Goal: Task Accomplishment & Management: Manage account settings

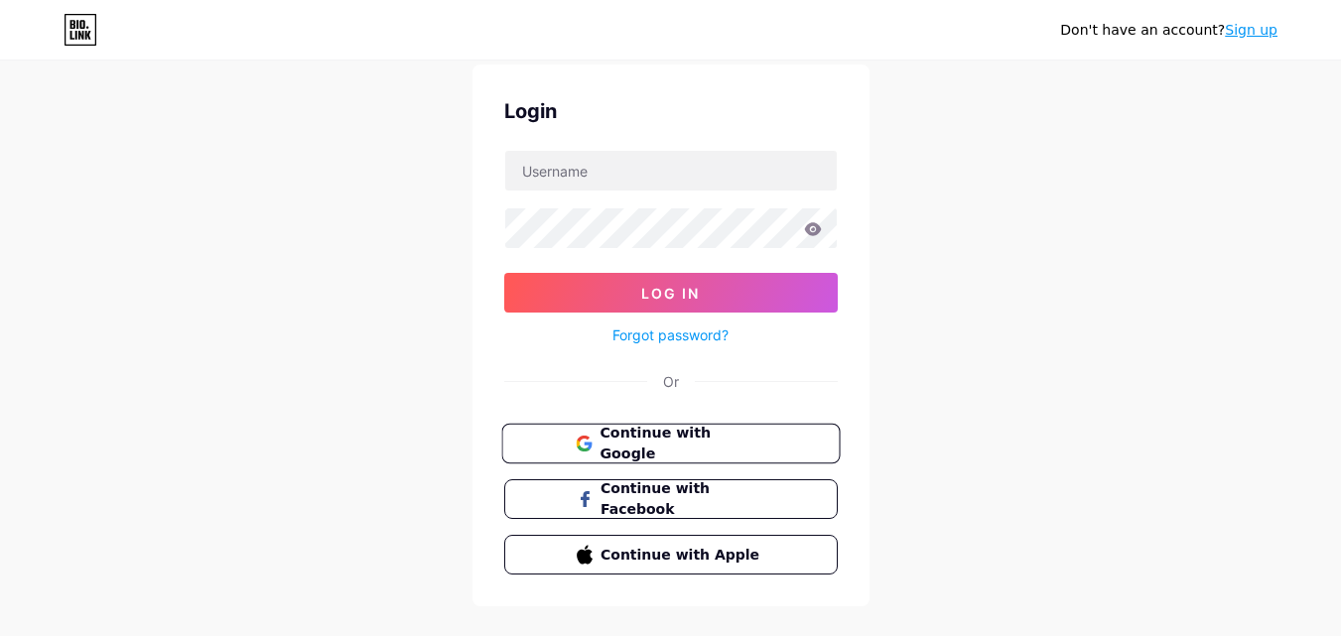
scroll to position [95, 0]
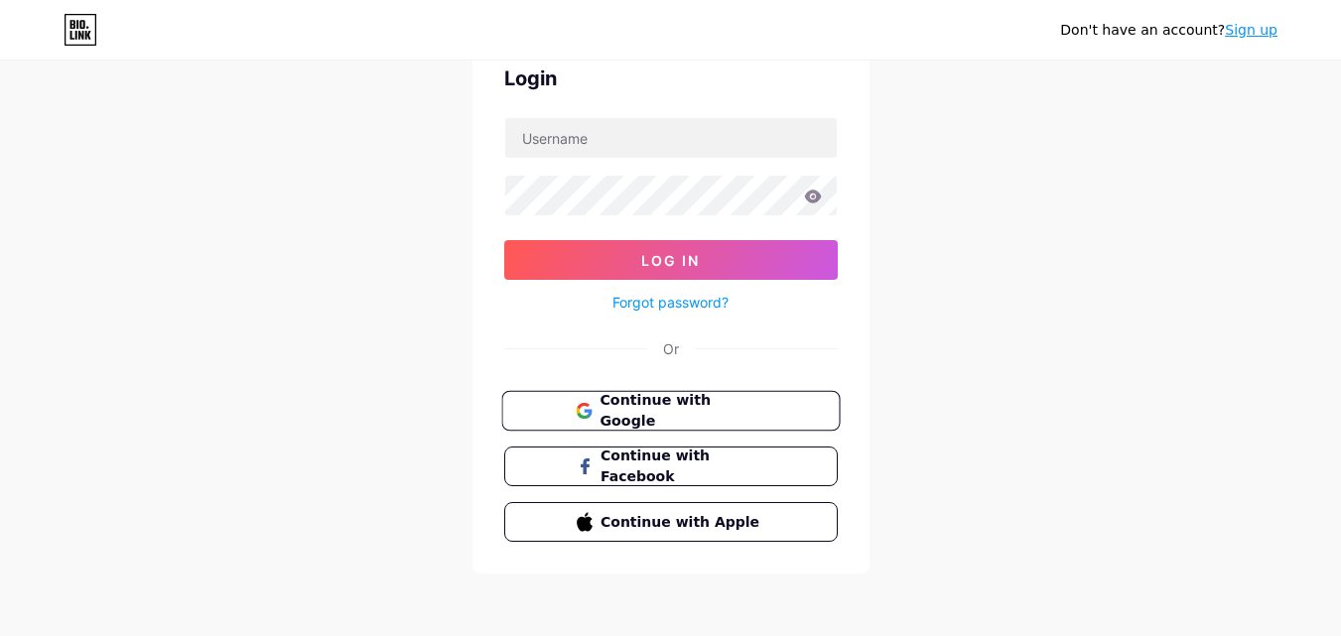
click at [724, 405] on span "Continue with Google" at bounding box center [682, 411] width 166 height 43
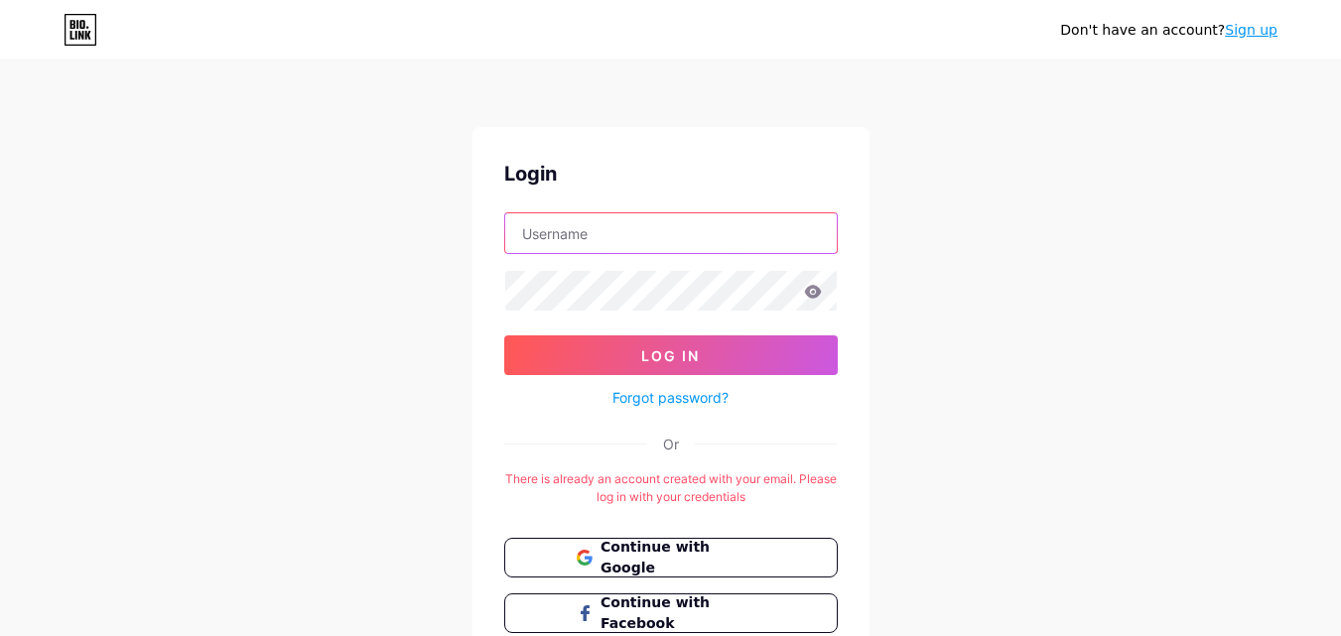
click at [616, 243] on input "text" at bounding box center [670, 233] width 331 height 40
click at [622, 227] on input "[PERSON_NAME][EMAIL_ADDRESS][DOMAIN_NAME]" at bounding box center [670, 233] width 331 height 40
type input "[PERSON_NAME][EMAIL_ADDRESS][DOMAIN_NAME]"
click at [809, 290] on icon at bounding box center [812, 291] width 17 height 13
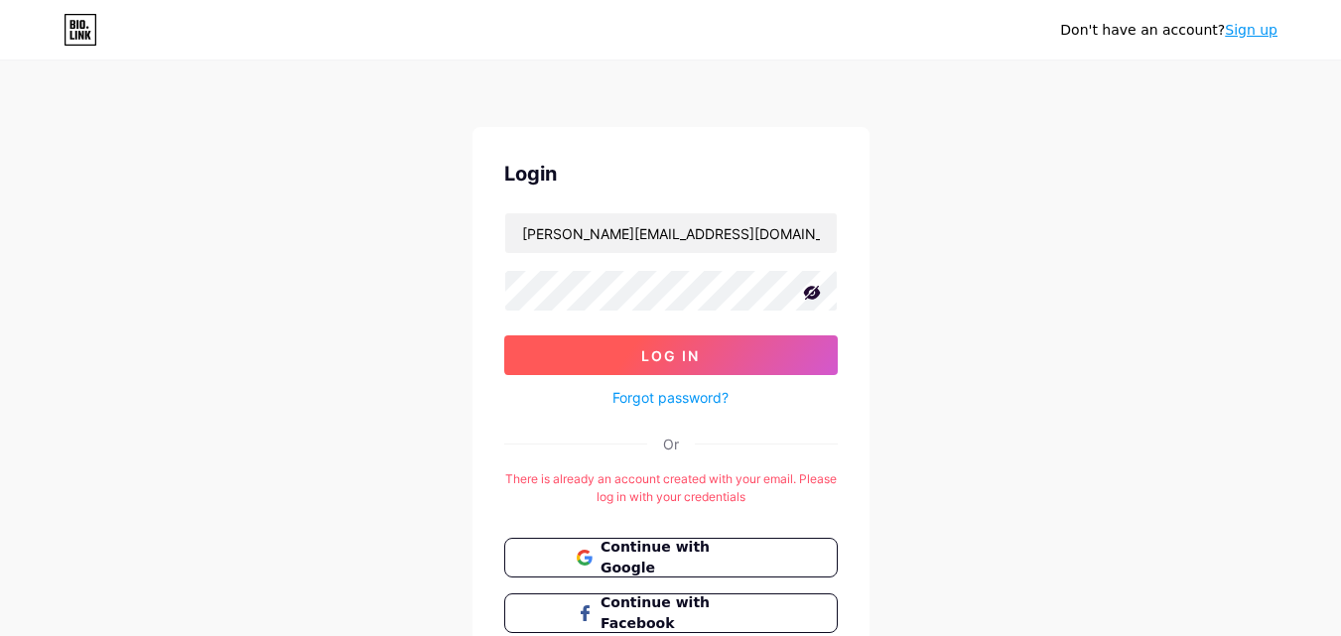
click at [757, 341] on button "Log In" at bounding box center [670, 355] width 333 height 40
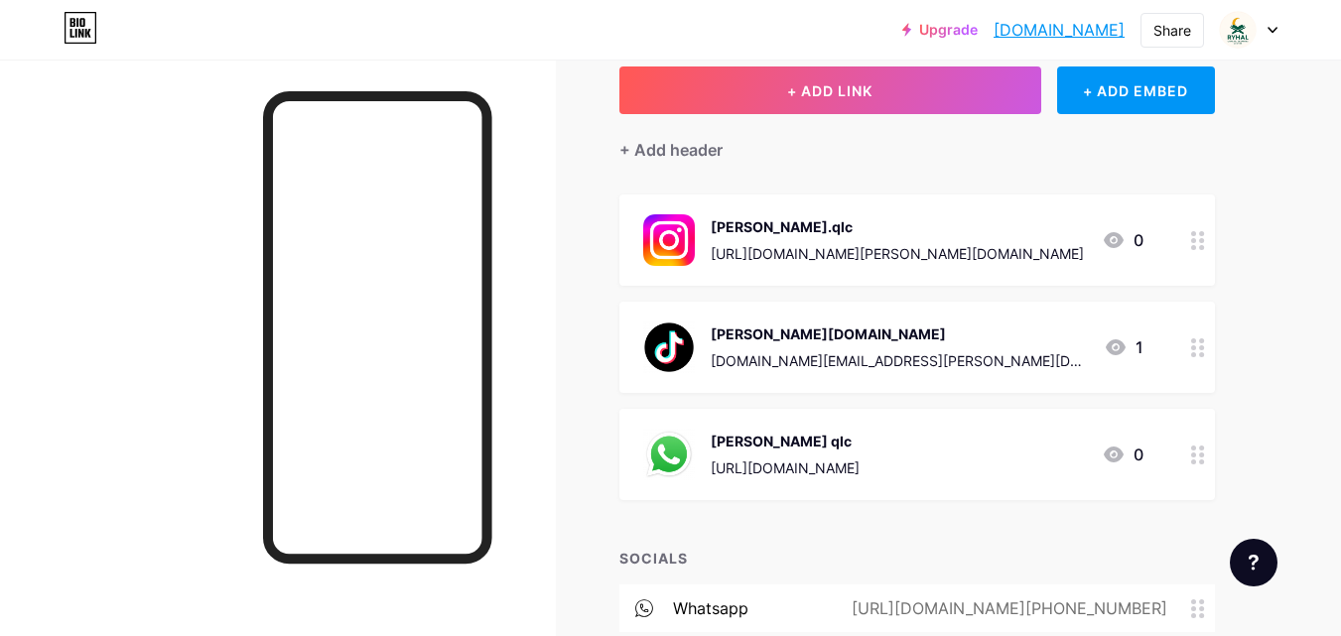
scroll to position [198, 0]
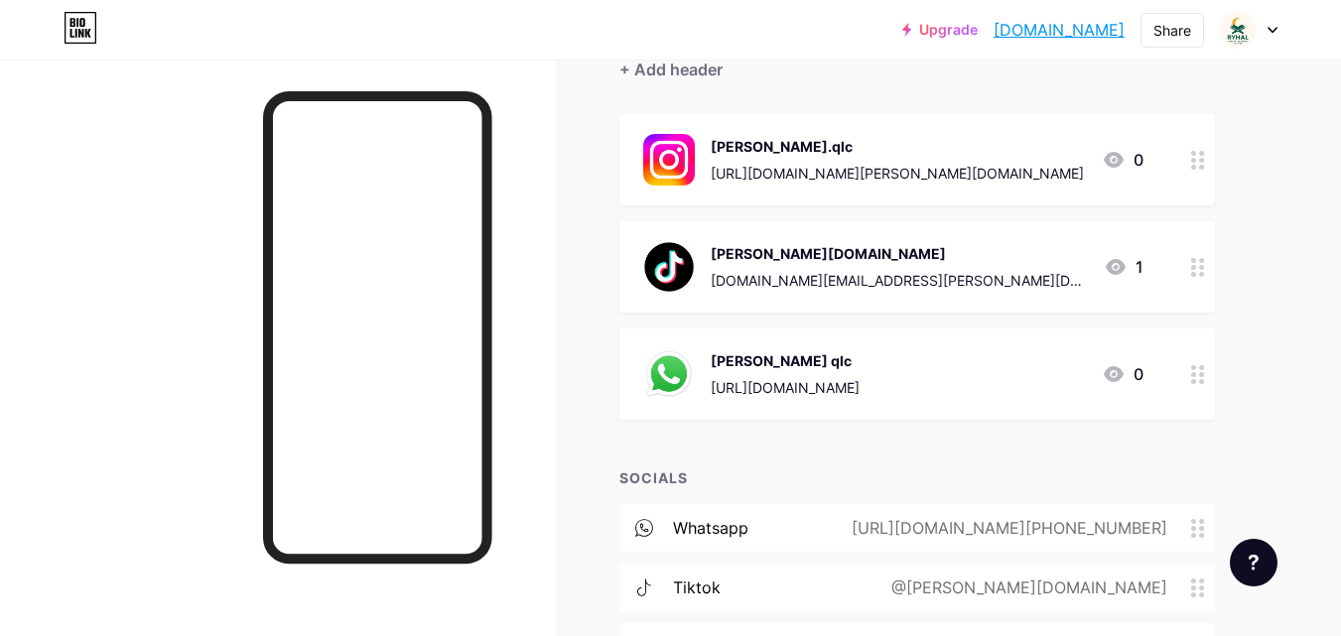
click at [904, 263] on div "[PERSON_NAME][DOMAIN_NAME] [DOMAIN_NAME][EMAIL_ADDRESS][PERSON_NAME][DOMAIN_NAM…" at bounding box center [893, 267] width 500 height 52
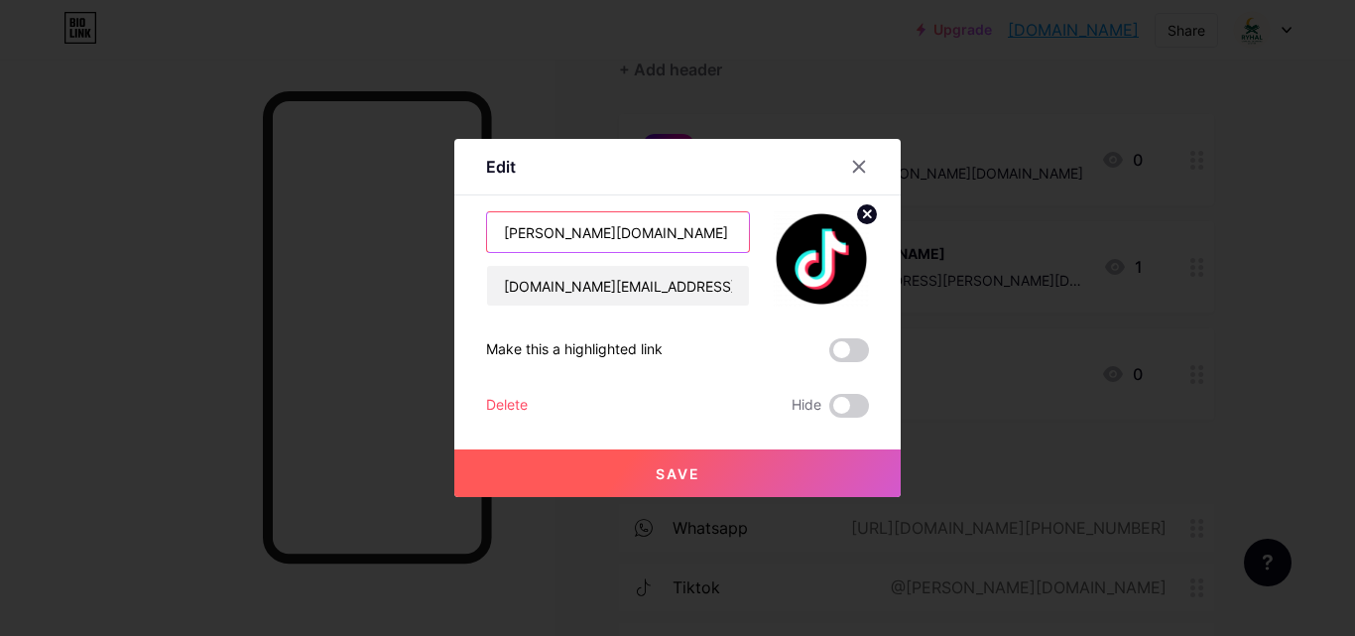
click at [623, 240] on input "[PERSON_NAME][DOMAIN_NAME]" at bounding box center [618, 232] width 262 height 40
type input "[PERSON_NAME].qlc"
click at [695, 481] on span "Save" at bounding box center [678, 473] width 45 height 17
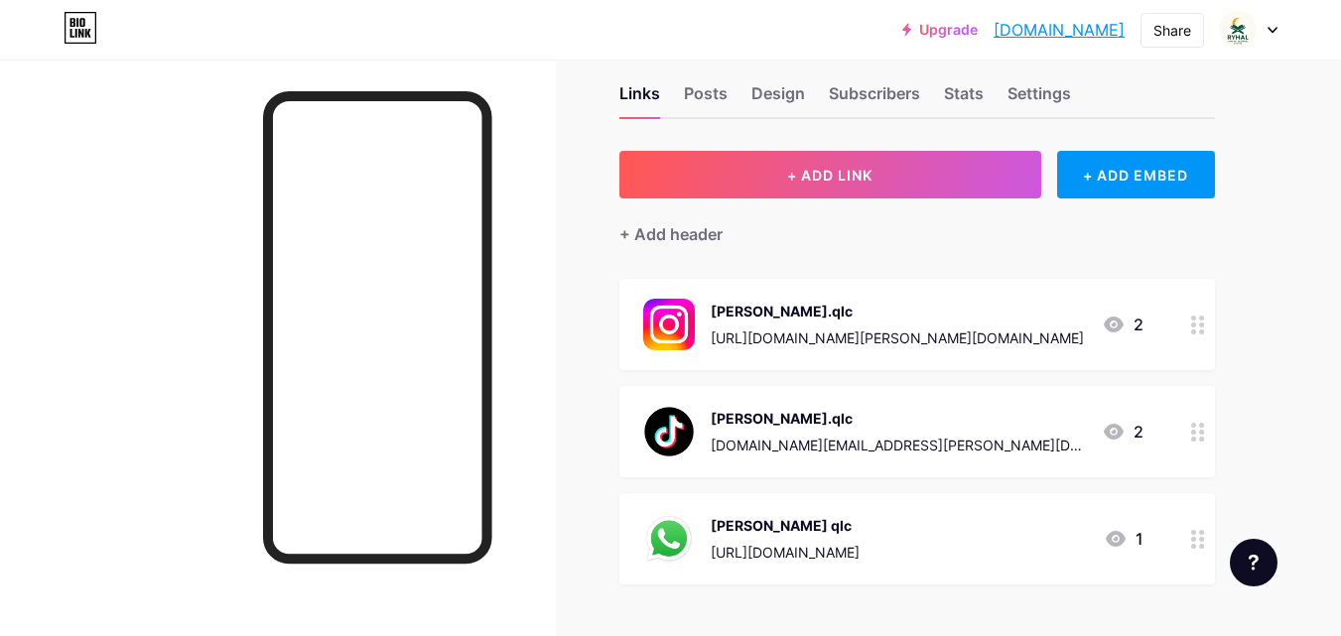
scroll to position [0, 0]
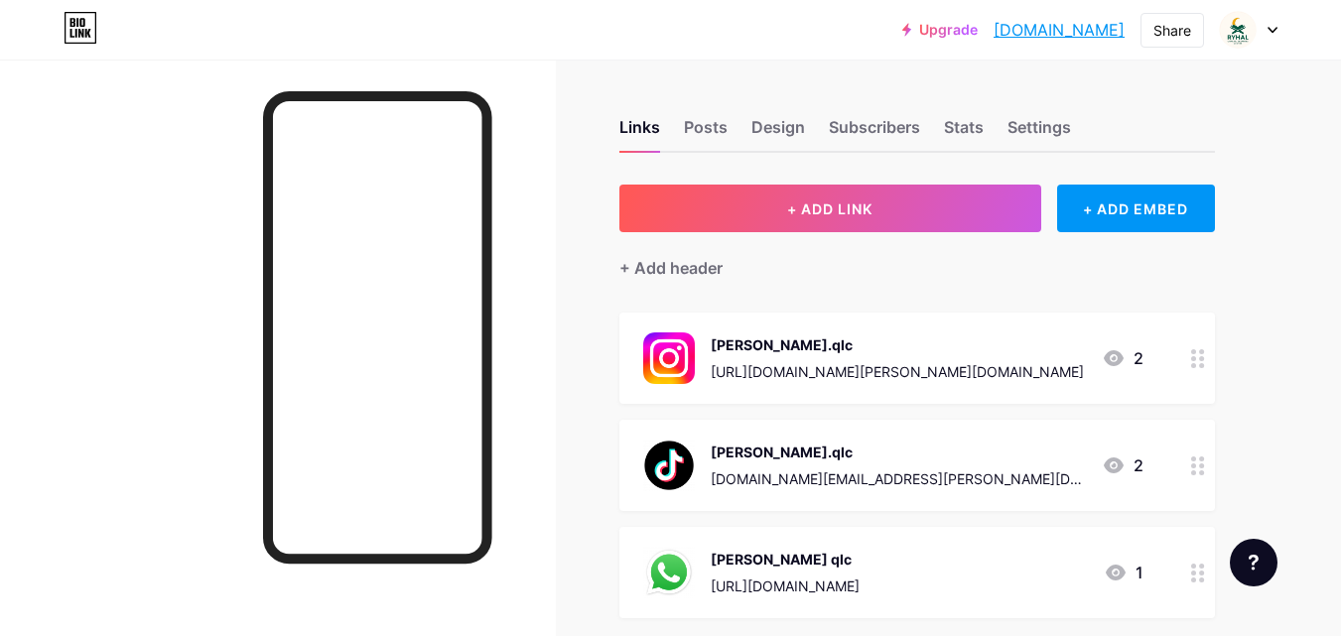
click at [1088, 32] on link "[DOMAIN_NAME]" at bounding box center [1058, 30] width 131 height 24
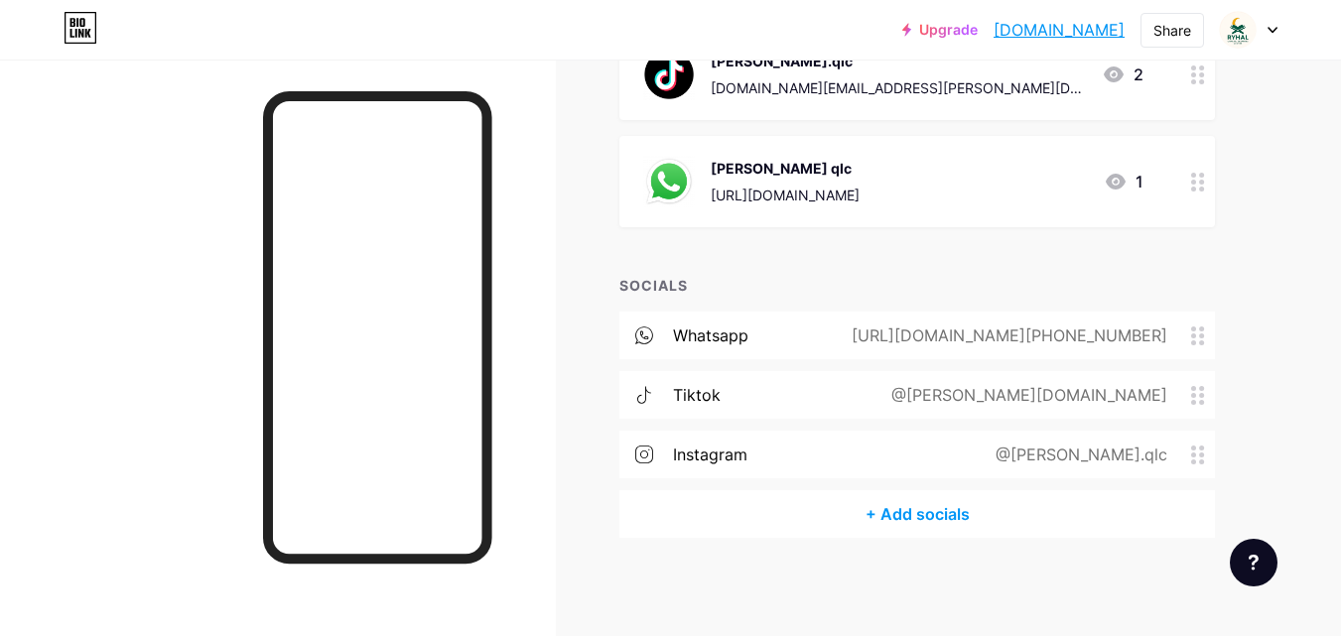
click at [1156, 401] on div "@[PERSON_NAME][DOMAIN_NAME]" at bounding box center [1024, 395] width 331 height 24
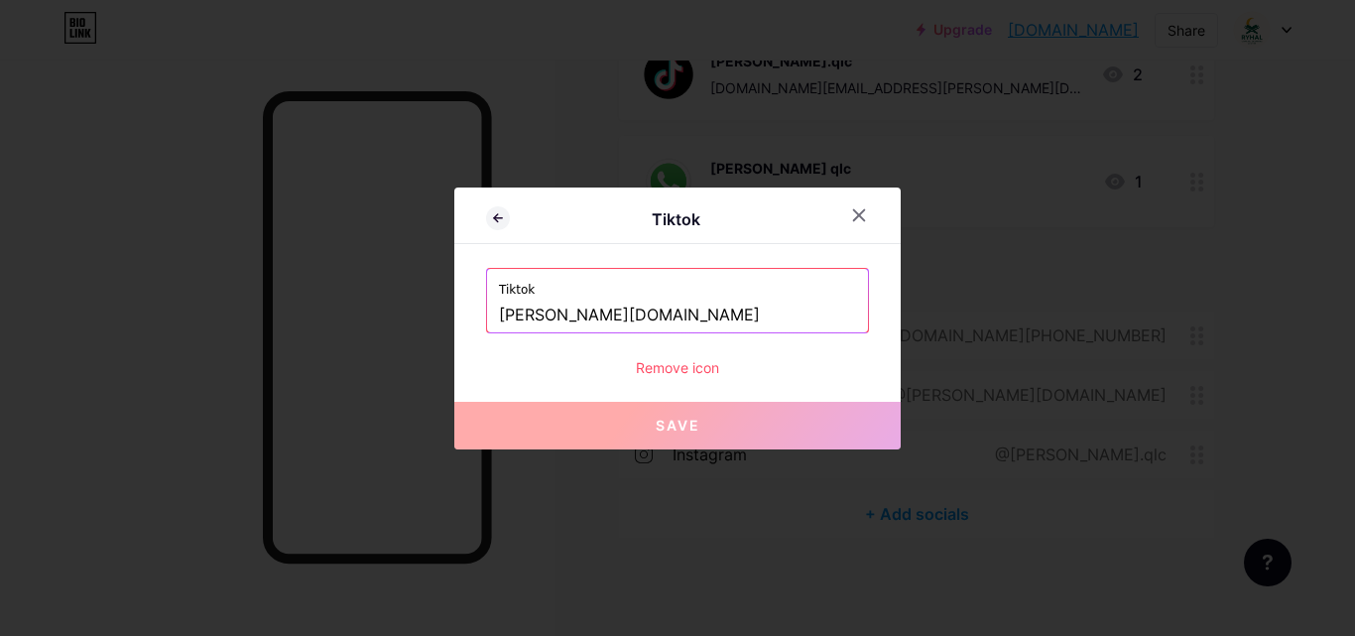
click at [624, 326] on input "[PERSON_NAME][DOMAIN_NAME]" at bounding box center [677, 316] width 357 height 34
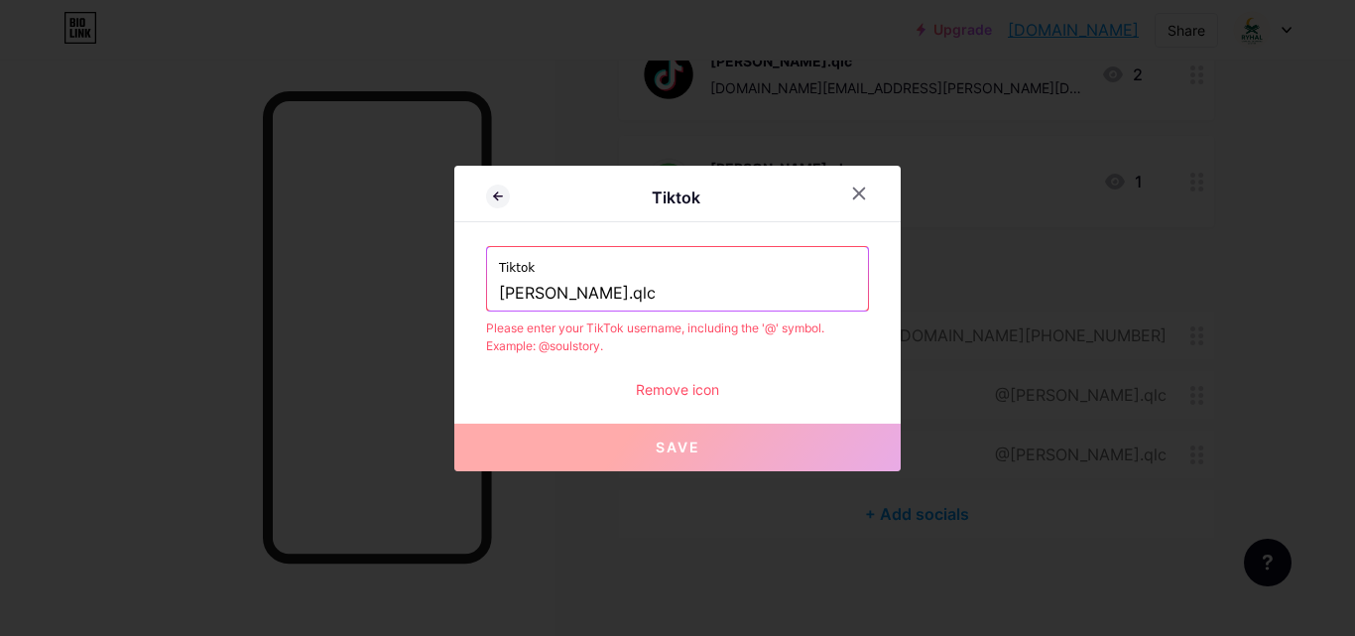
click at [502, 289] on input "[PERSON_NAME].qlc" at bounding box center [677, 294] width 357 height 34
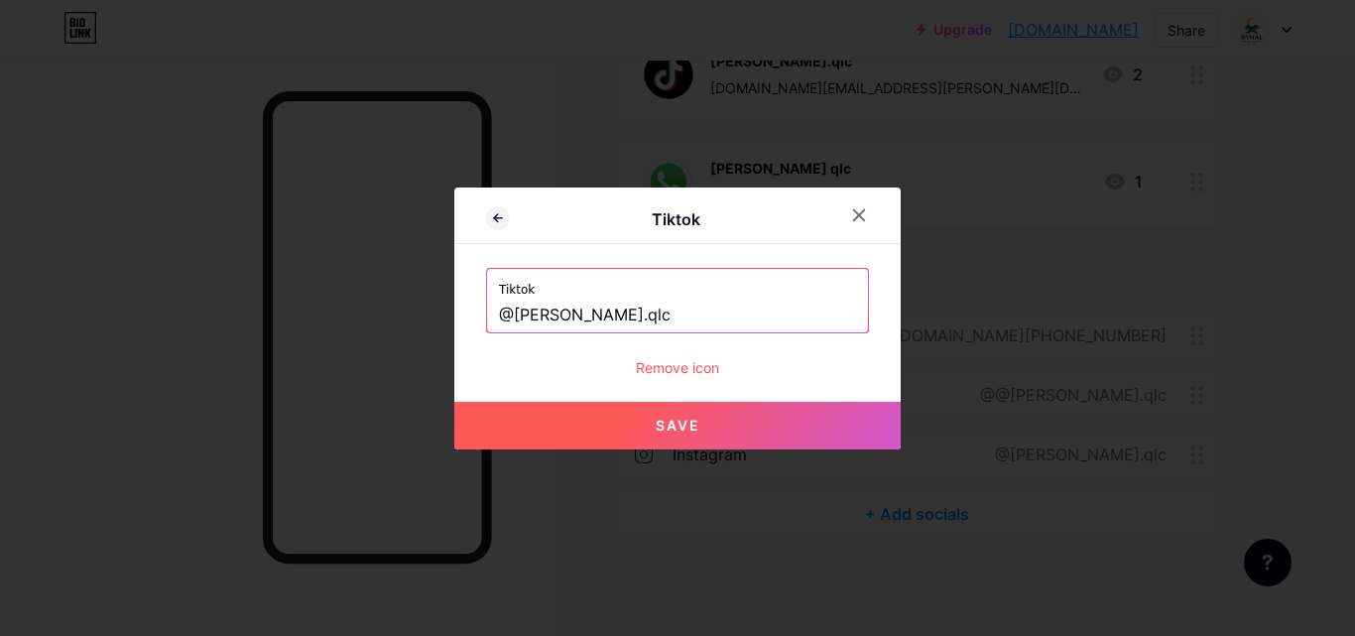
click at [724, 434] on button "Save" at bounding box center [677, 426] width 447 height 48
type input "[URL][DOMAIN_NAME][PERSON_NAME][DOMAIN_NAME]"
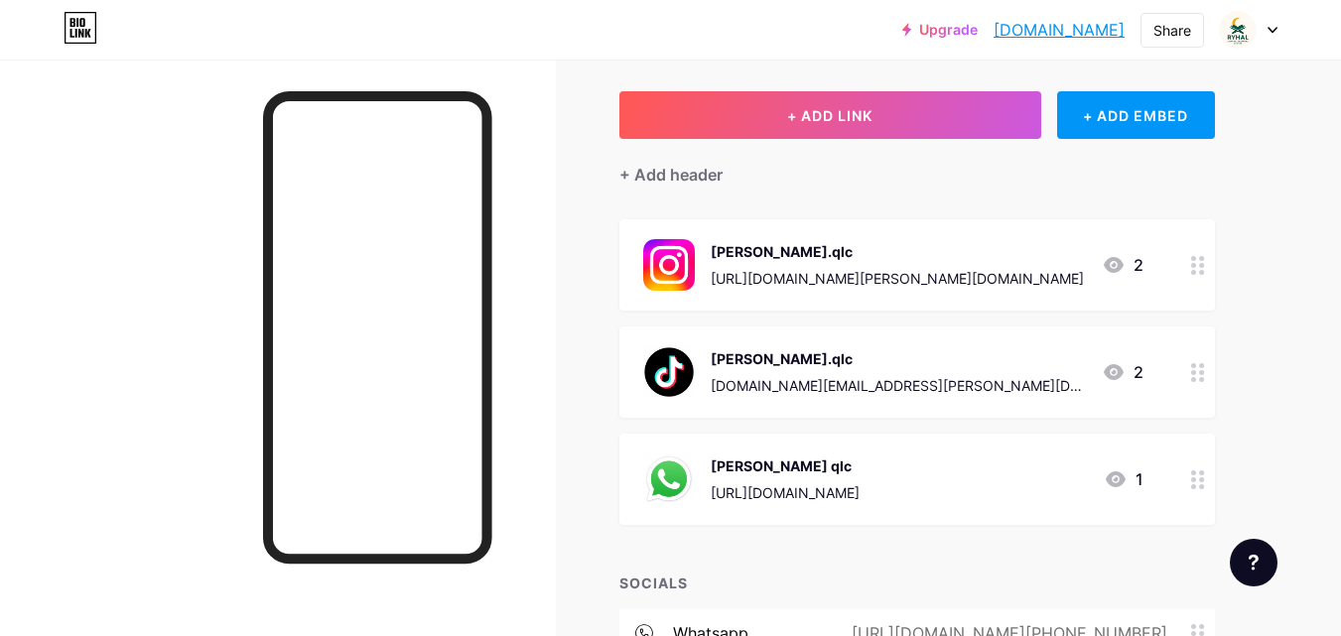
scroll to position [0, 0]
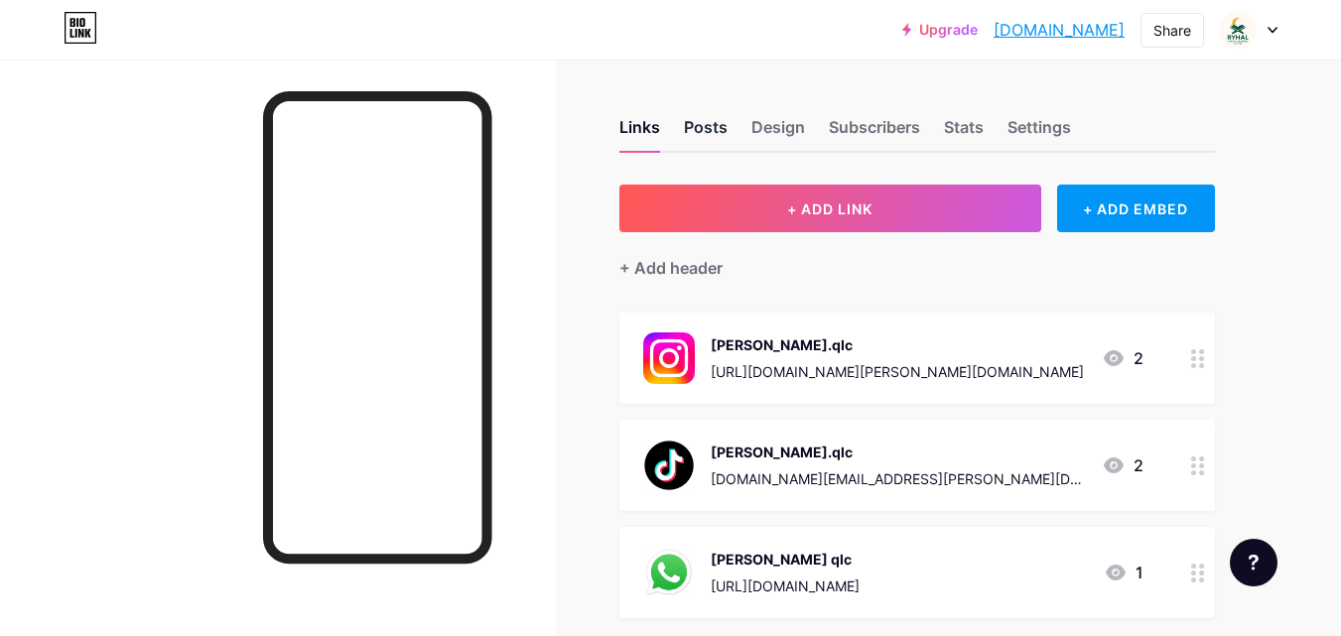
click at [718, 138] on div "Posts" at bounding box center [706, 133] width 44 height 36
click at [1041, 126] on div "Settings" at bounding box center [1039, 133] width 64 height 36
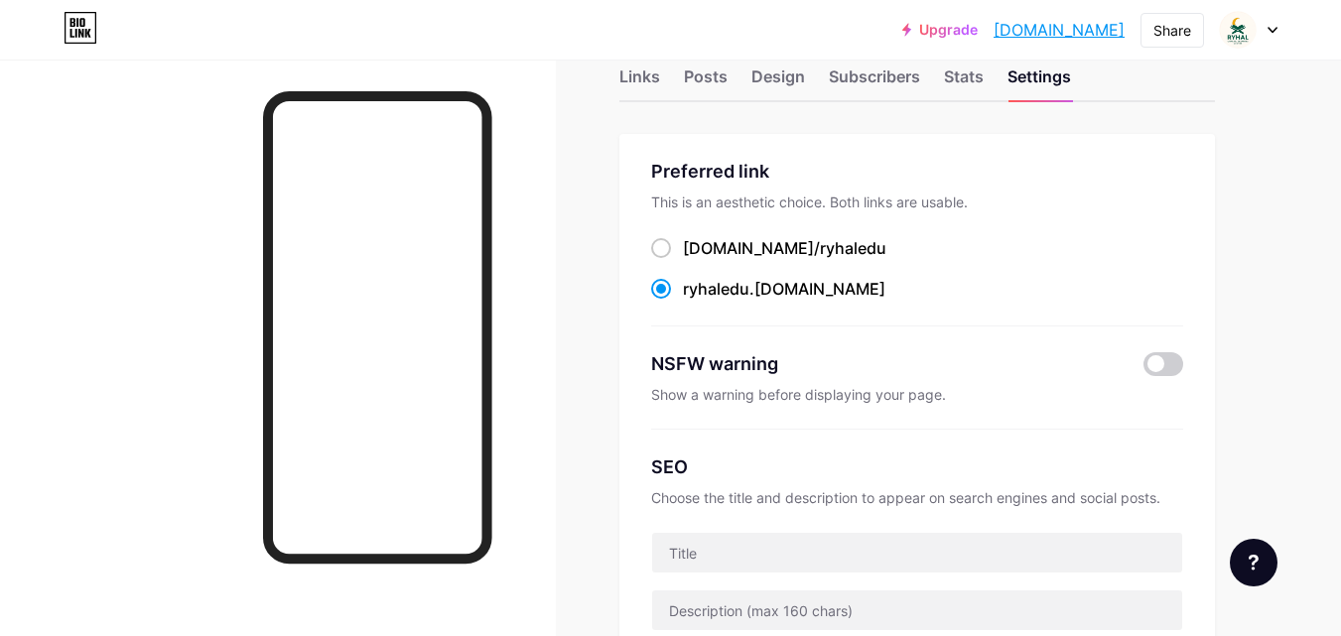
scroll to position [99, 0]
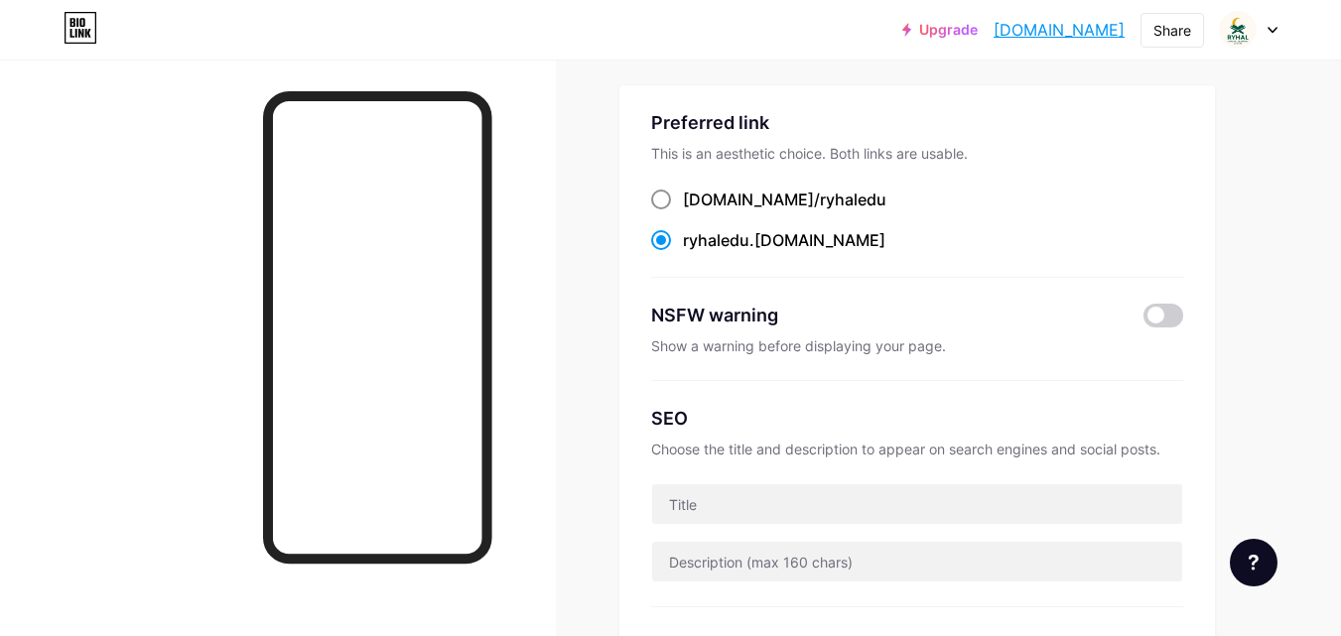
drag, startPoint x: 751, startPoint y: 196, endPoint x: 784, endPoint y: 205, distance: 33.9
click at [820, 197] on span "ryhaledu" at bounding box center [853, 200] width 66 height 20
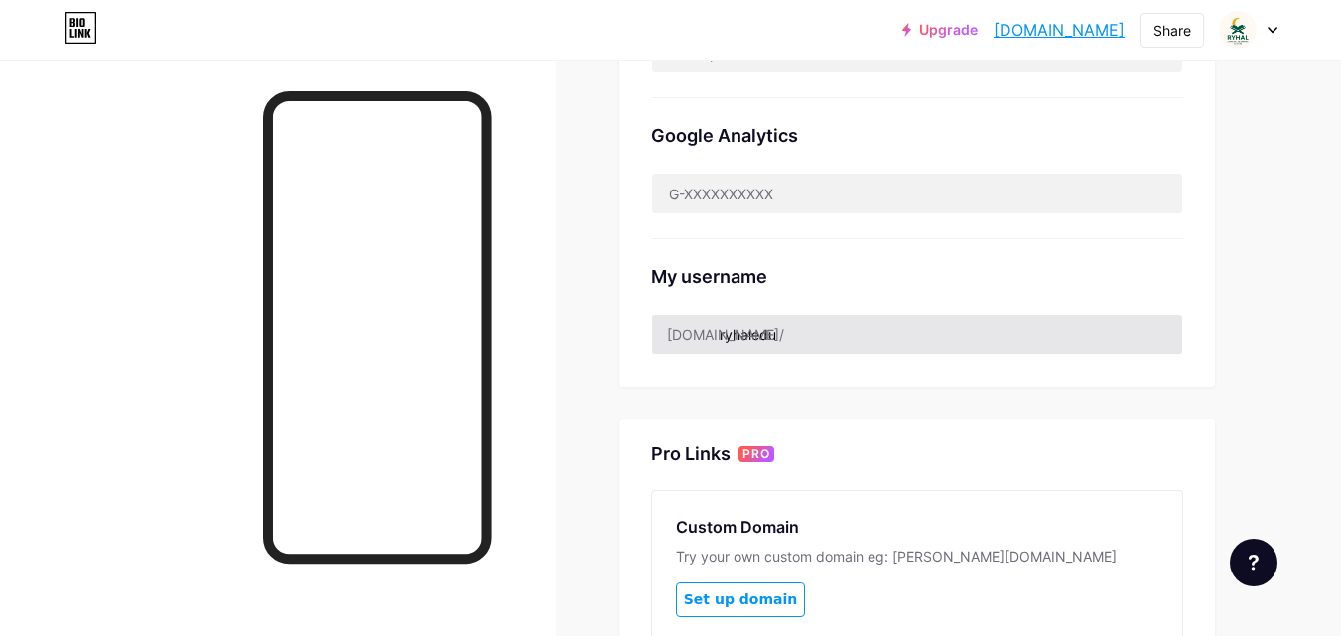
scroll to position [695, 0]
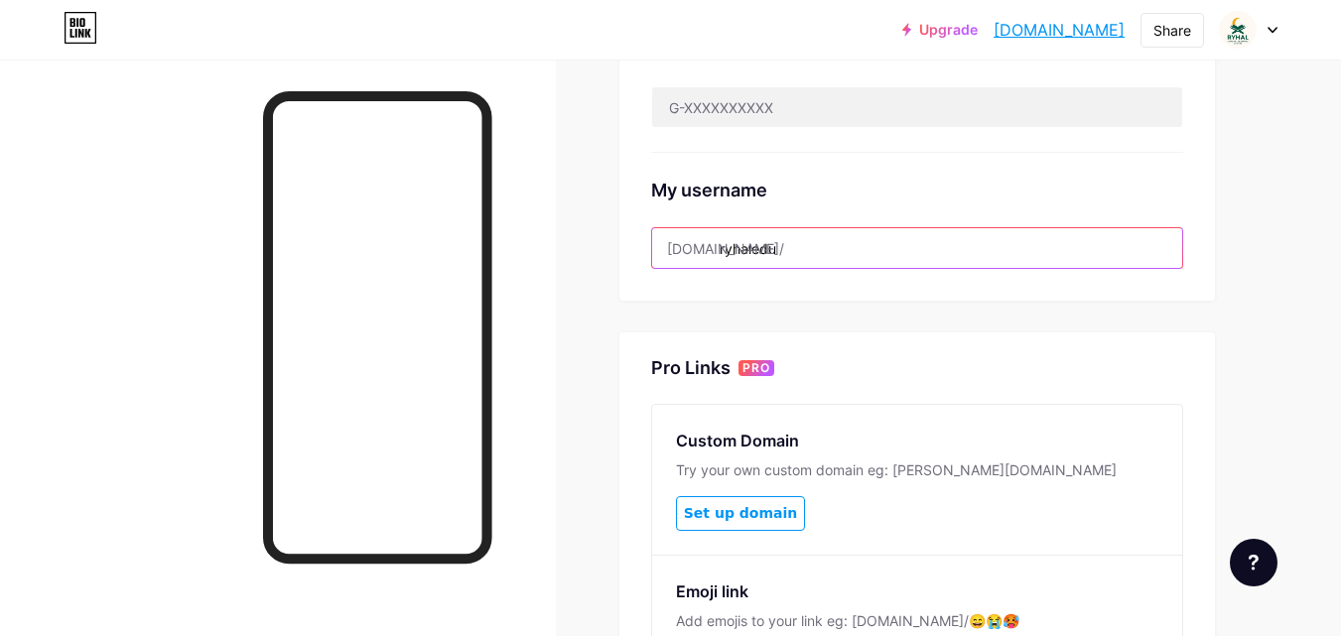
click at [869, 256] on input "ryhaledu" at bounding box center [917, 248] width 530 height 40
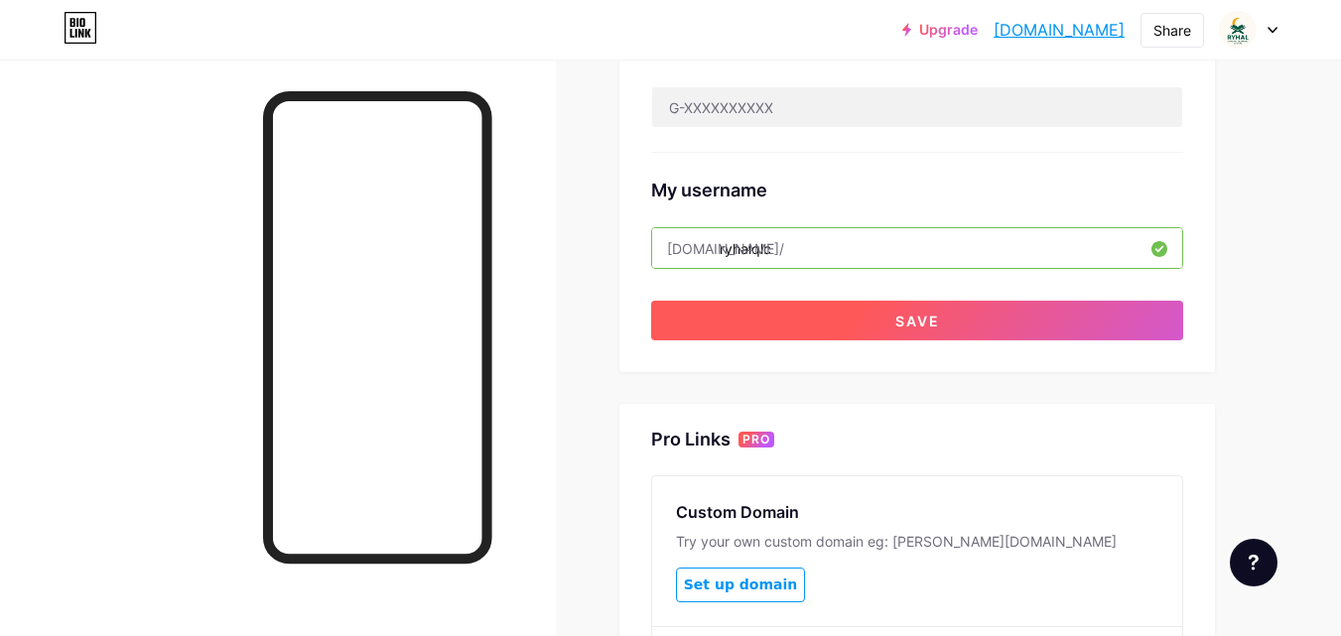
type input "ryhalqlc"
click at [927, 327] on button "Save" at bounding box center [917, 321] width 532 height 40
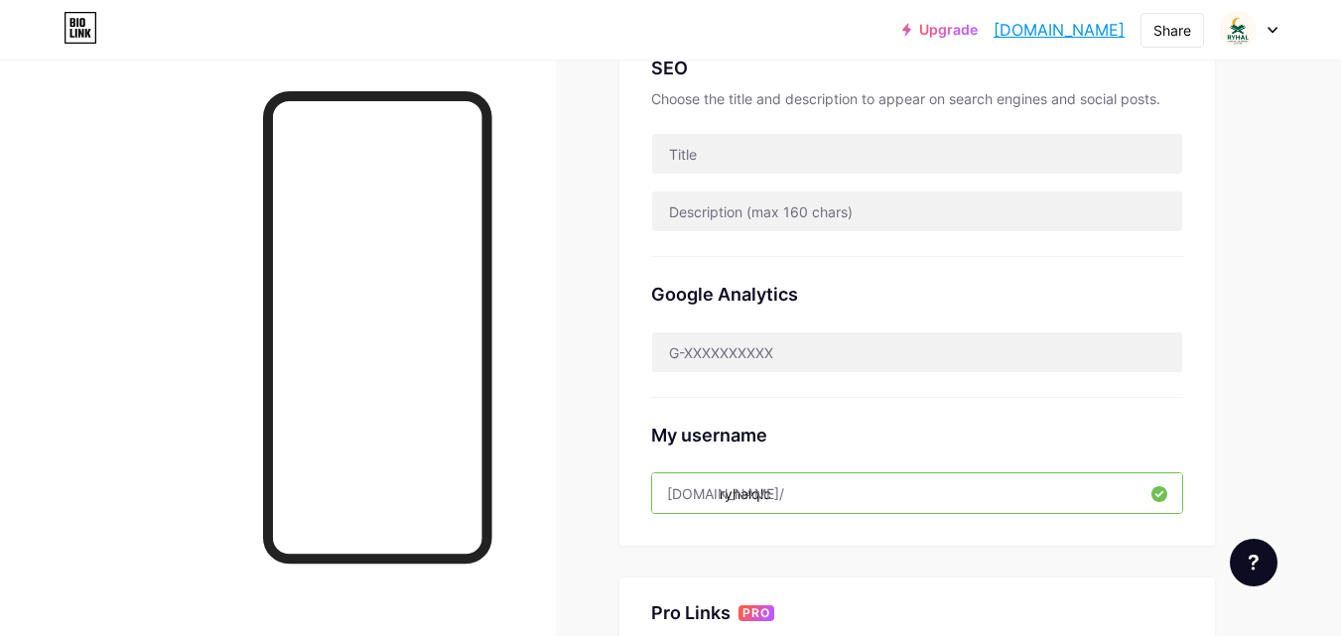
scroll to position [732, 0]
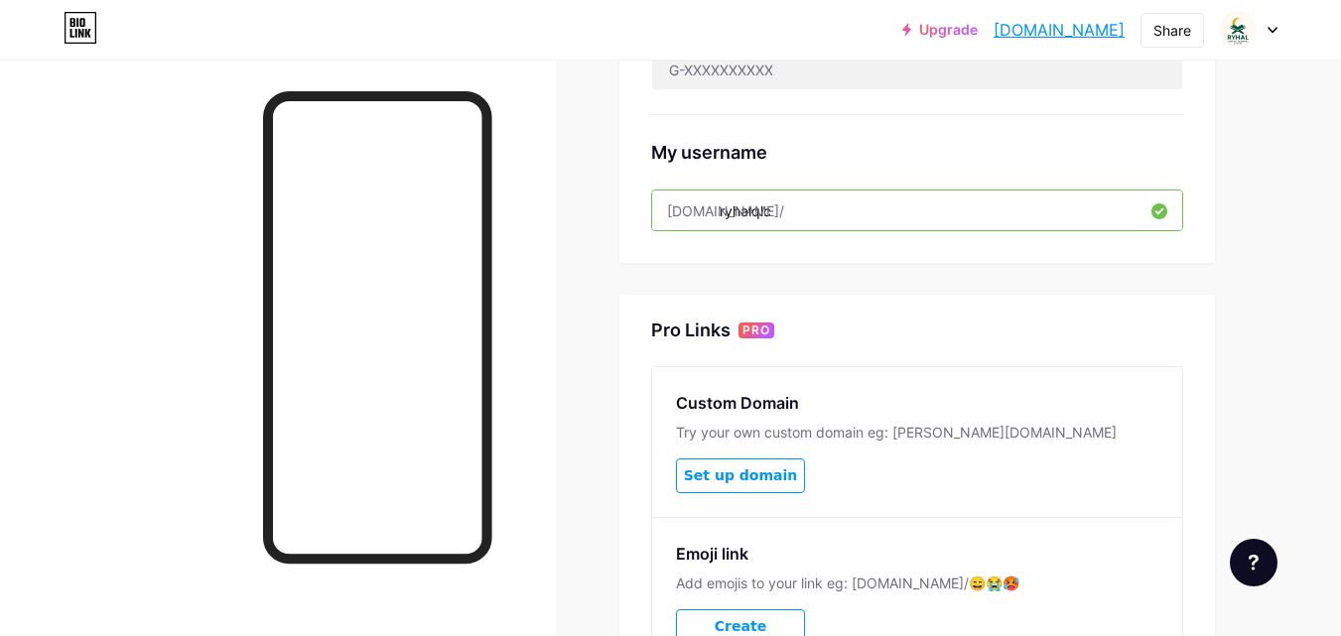
click at [1266, 28] on div at bounding box center [1248, 30] width 58 height 36
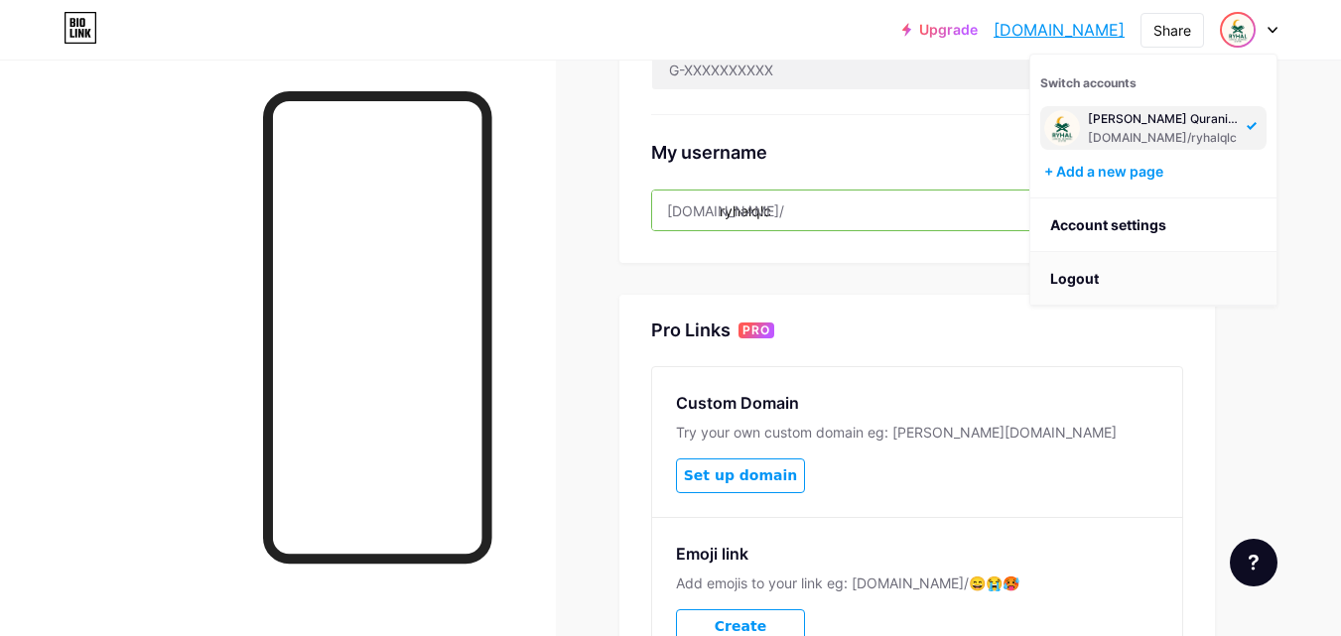
click at [1110, 270] on li "Logout" at bounding box center [1153, 279] width 246 height 54
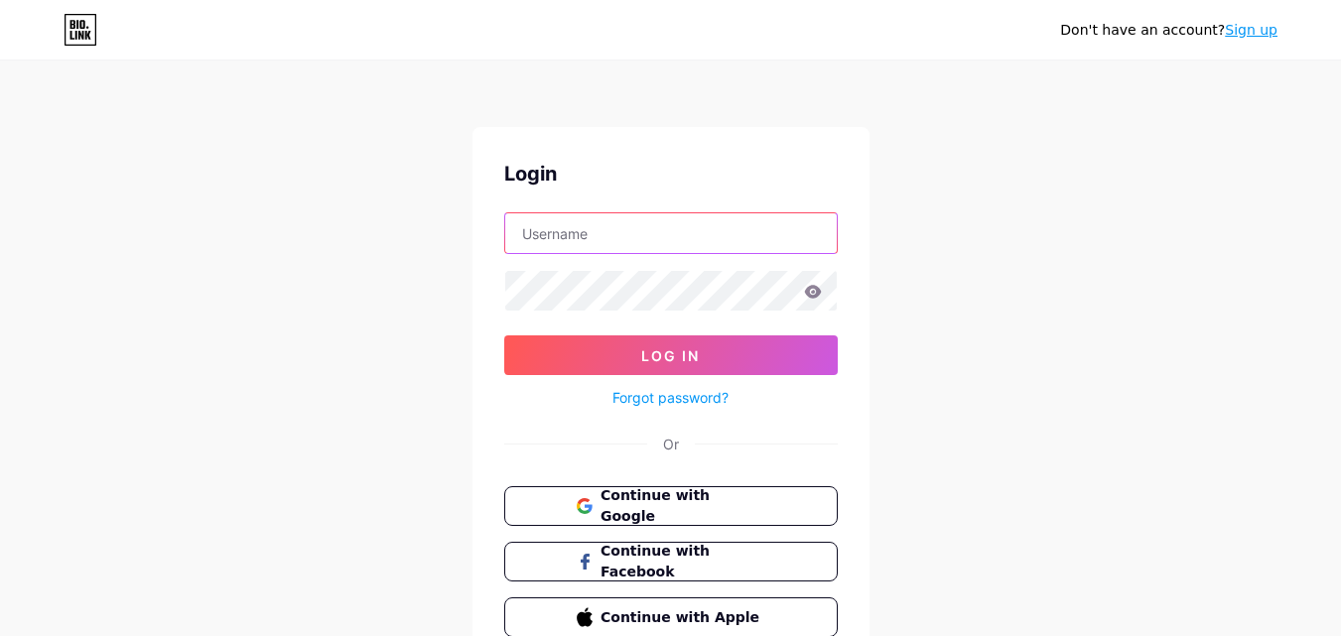
click at [644, 239] on input "text" at bounding box center [670, 233] width 331 height 40
type input "[PERSON_NAME][EMAIL_ADDRESS][DOMAIN_NAME]"
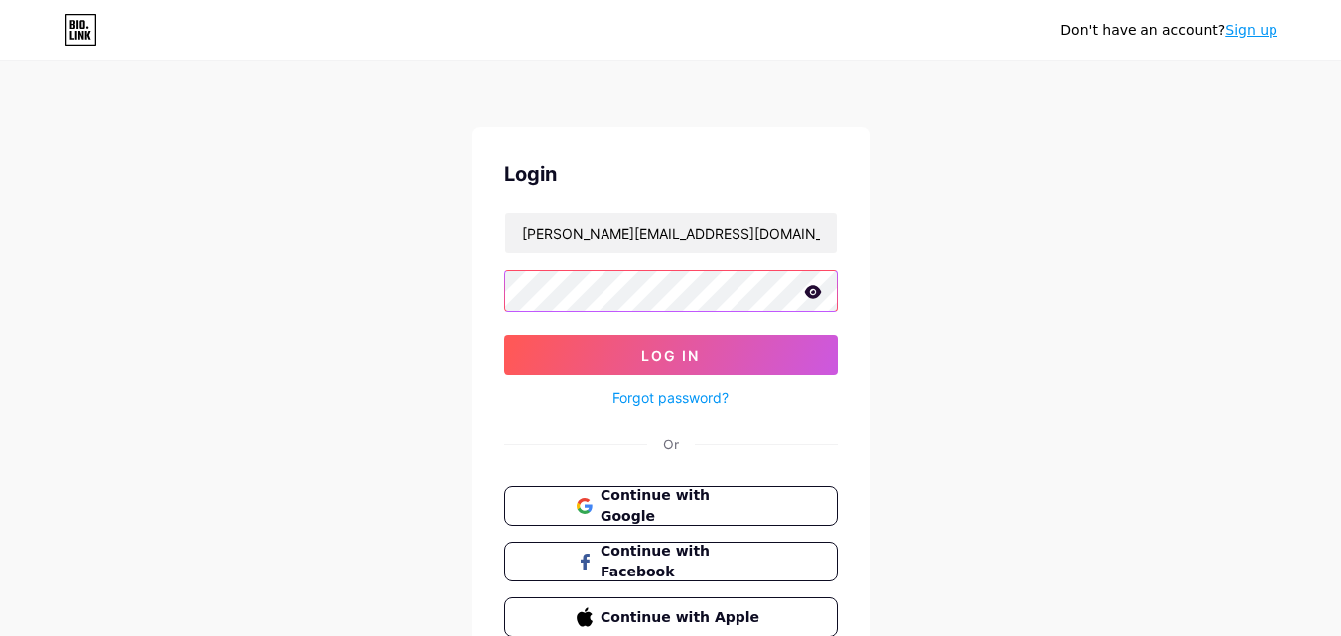
click at [504, 335] on button "Log In" at bounding box center [670, 355] width 333 height 40
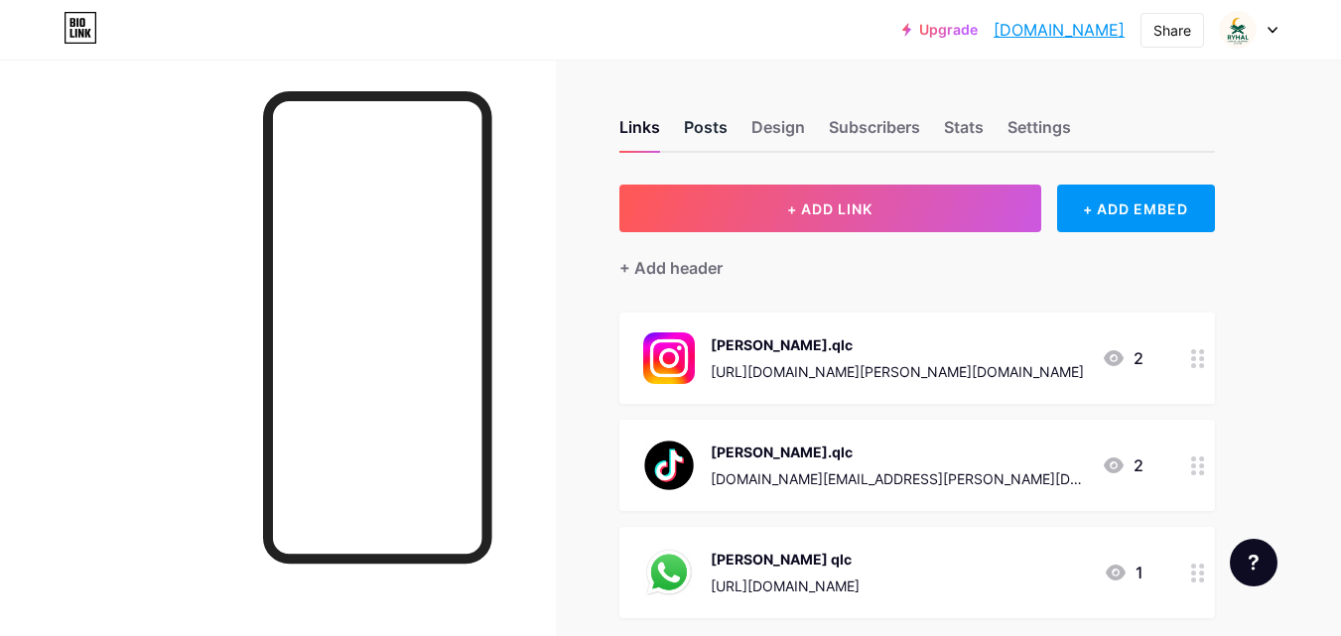
click at [709, 149] on div "Posts" at bounding box center [706, 133] width 44 height 36
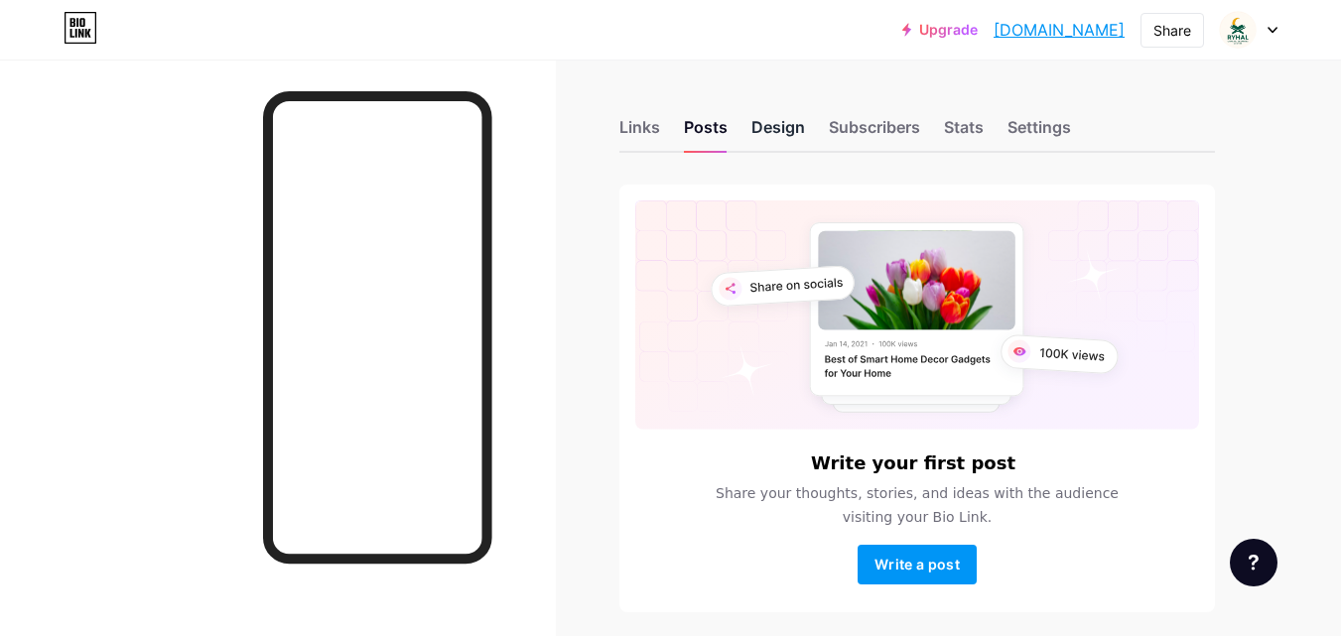
click at [789, 136] on div "Design" at bounding box center [778, 133] width 54 height 36
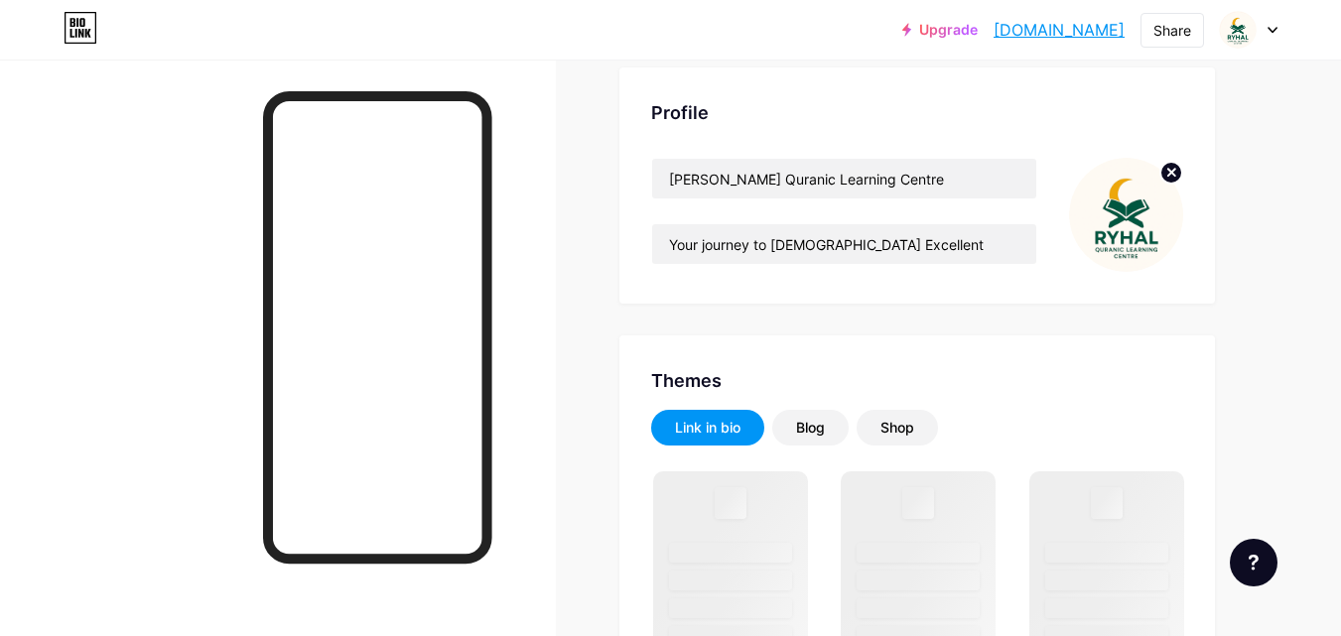
scroll to position [99, 0]
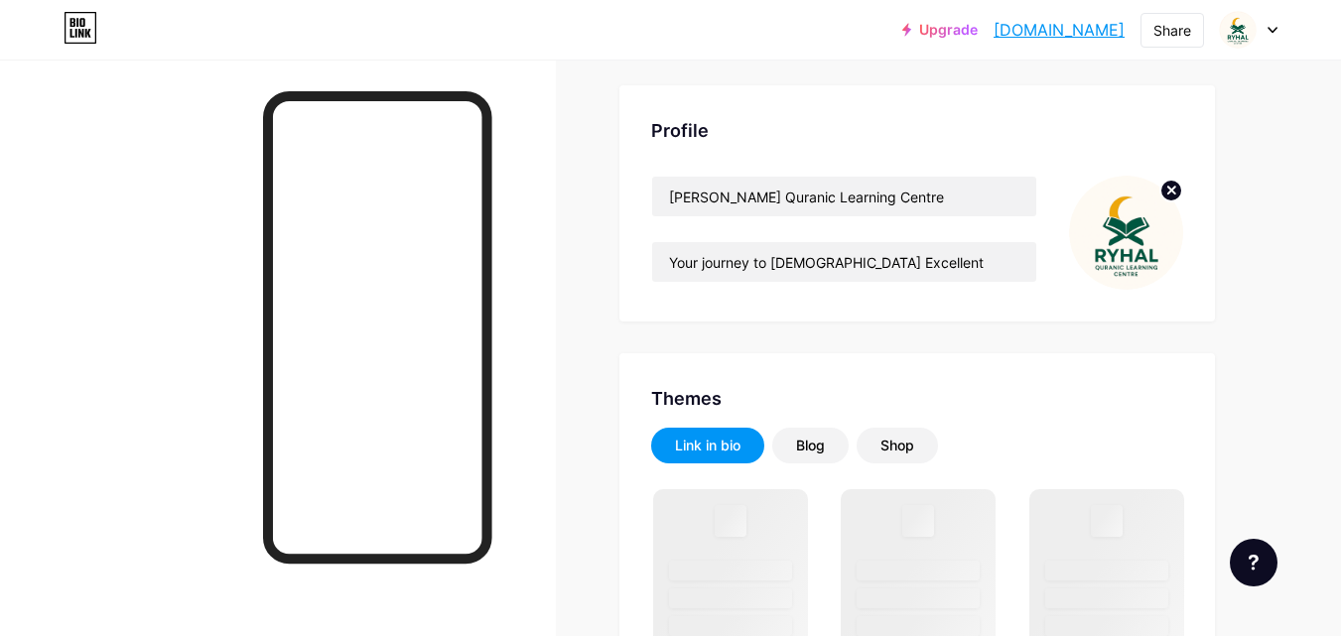
click at [1169, 198] on circle at bounding box center [1171, 191] width 22 height 22
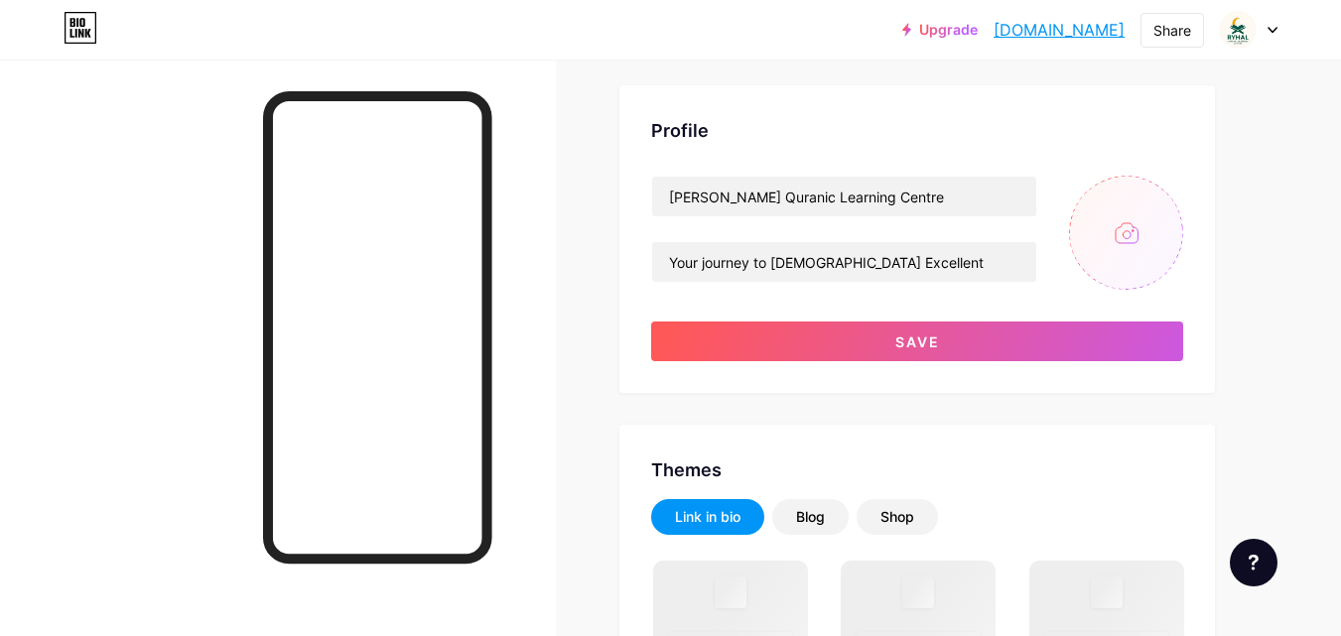
click at [1147, 218] on input "file" at bounding box center [1126, 233] width 114 height 114
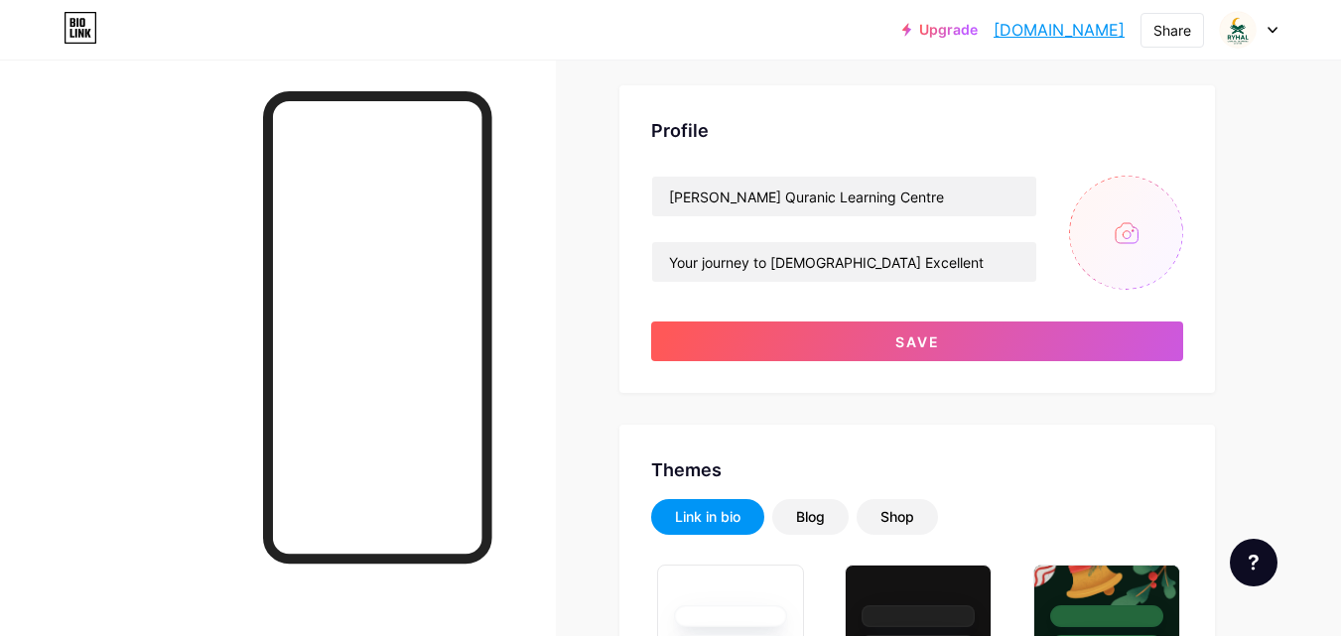
type input "#ffffff"
type input "#000000"
click at [1102, 241] on input "file" at bounding box center [1126, 233] width 114 height 114
type input "C:\fakepath\file_00000000e46461fa83f0e57543e9b034.png"
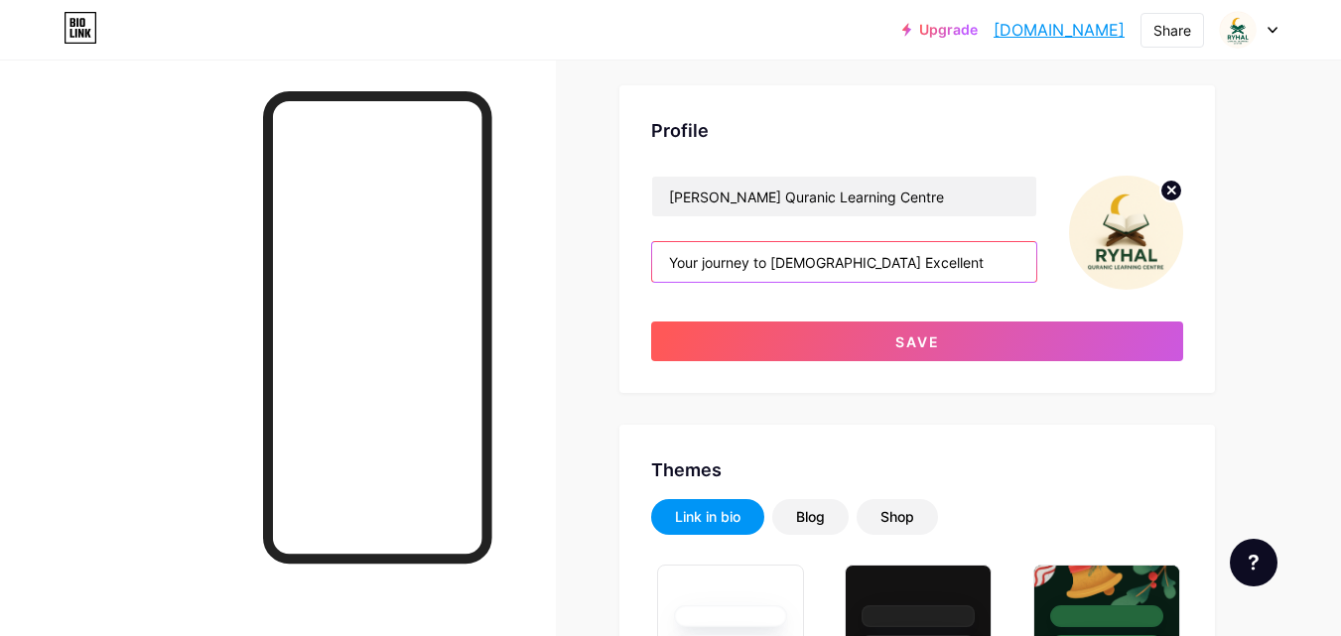
drag, startPoint x: 947, startPoint y: 267, endPoint x: 786, endPoint y: 269, distance: 160.8
click at [719, 281] on input "Your journey to [DEMOGRAPHIC_DATA] Excellent" at bounding box center [844, 262] width 384 height 40
drag, startPoint x: 786, startPoint y: 269, endPoint x: 581, endPoint y: 289, distance: 205.4
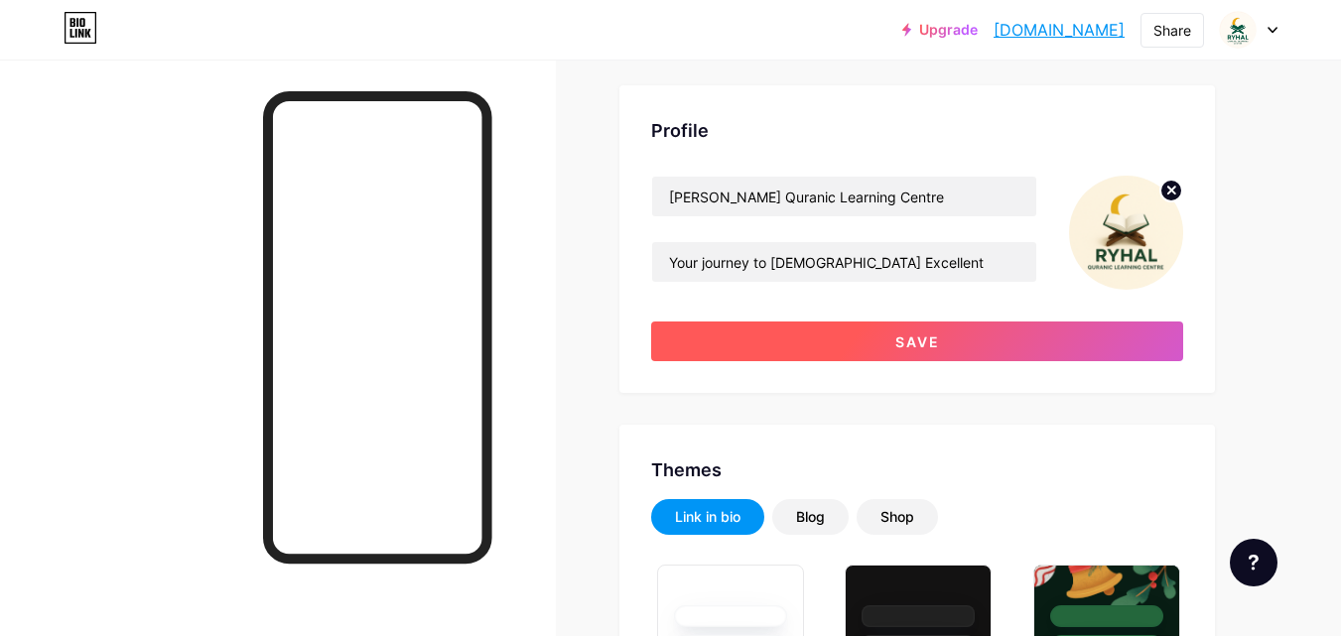
drag, startPoint x: 1019, startPoint y: 346, endPoint x: 1035, endPoint y: 340, distance: 17.0
click at [1020, 342] on button "Save" at bounding box center [917, 341] width 532 height 40
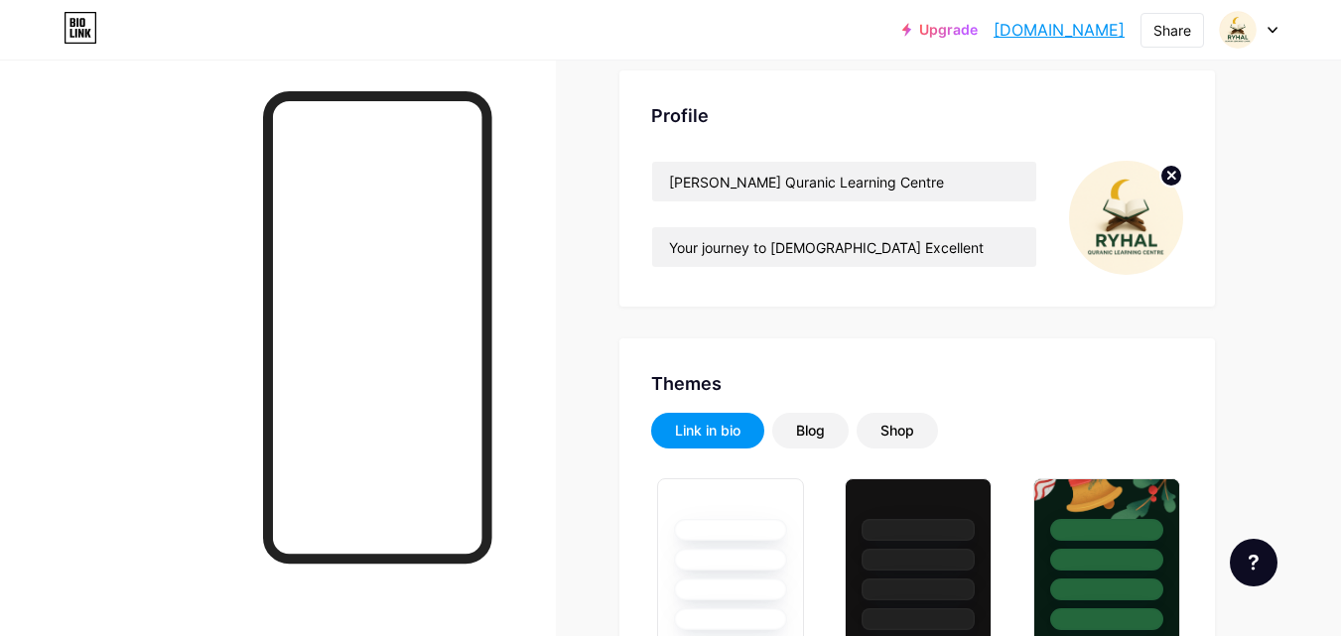
scroll to position [0, 0]
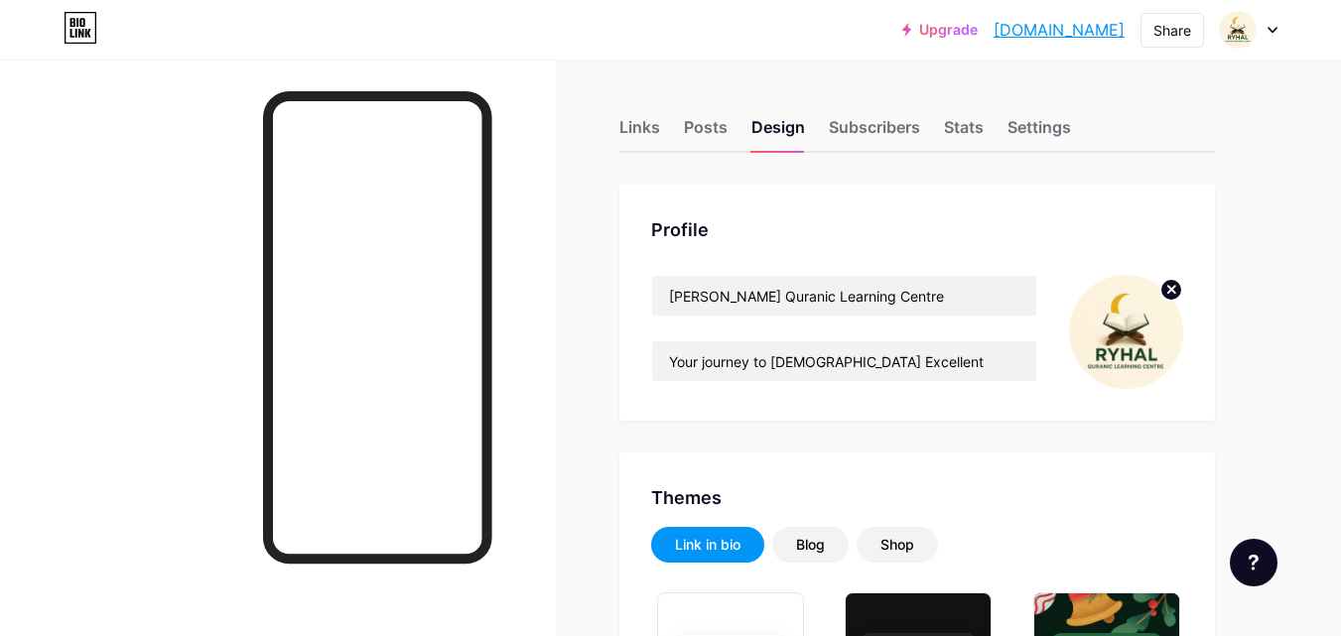
drag, startPoint x: 1045, startPoint y: 31, endPoint x: 1100, endPoint y: 46, distance: 57.5
click at [1164, 29] on div "Share" at bounding box center [1172, 30] width 38 height 21
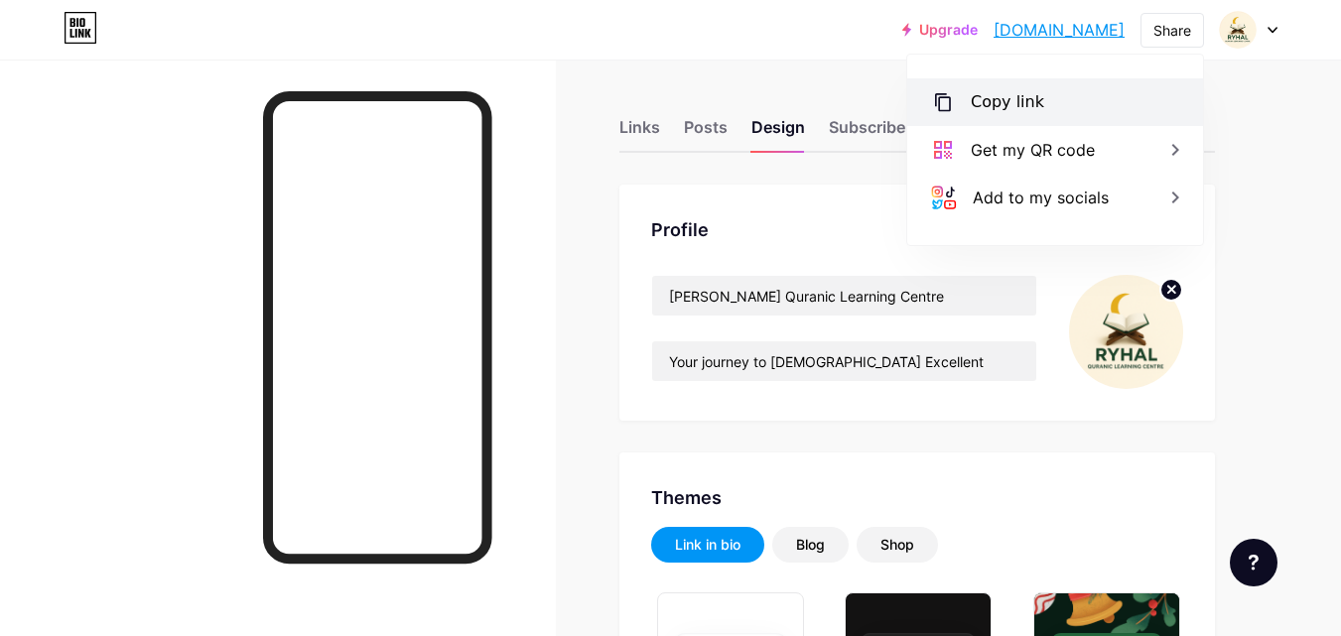
click at [1094, 111] on div "Copy link" at bounding box center [1055, 102] width 296 height 48
drag, startPoint x: 1335, startPoint y: 368, endPoint x: 1321, endPoint y: 358, distance: 17.1
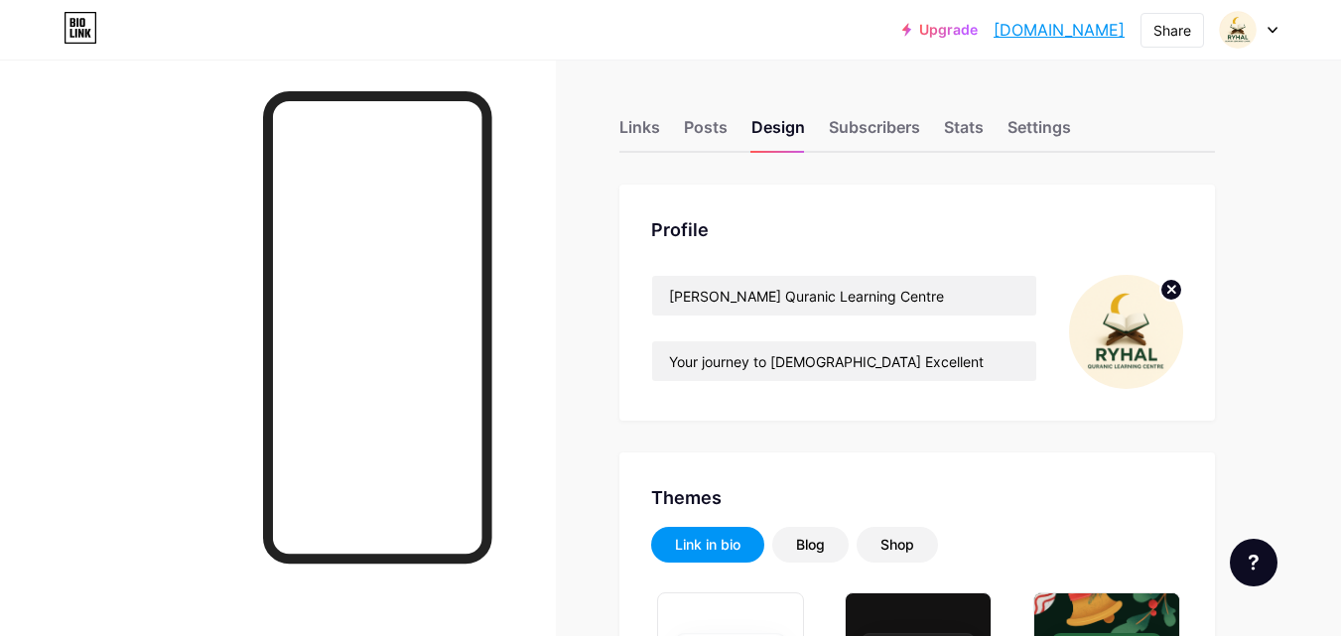
click at [1267, 42] on div at bounding box center [1248, 30] width 58 height 36
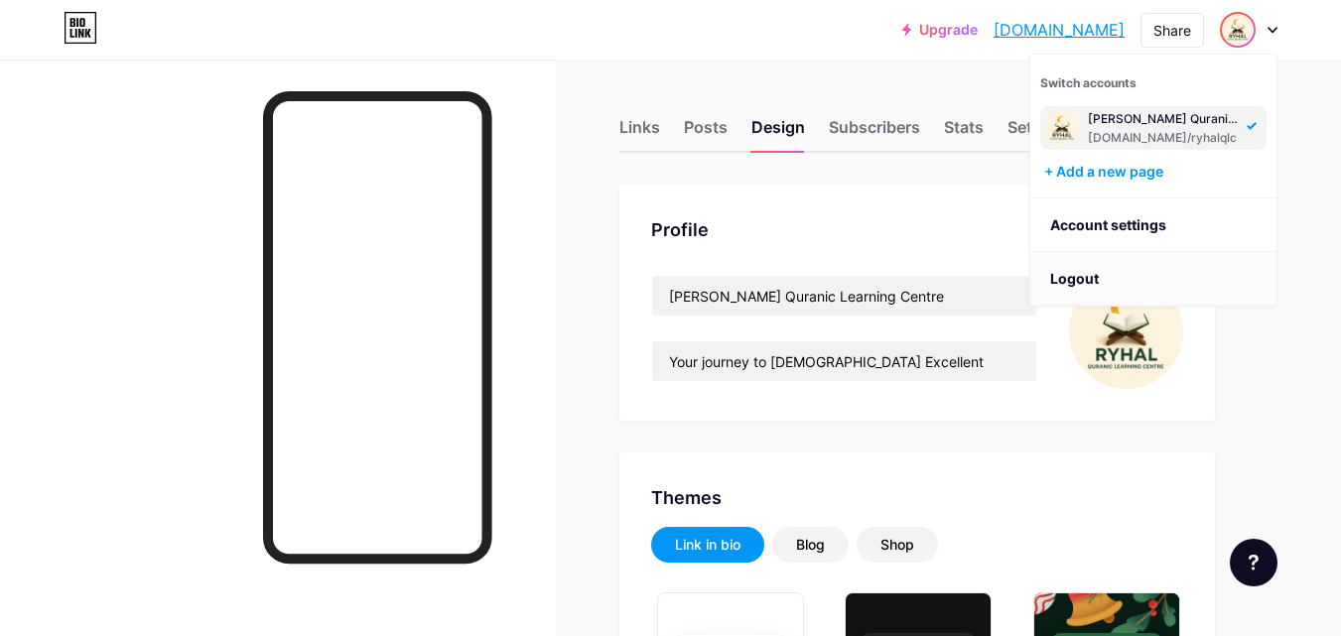
click at [1103, 285] on li "Logout" at bounding box center [1153, 279] width 246 height 54
